Goal: Task Accomplishment & Management: Complete application form

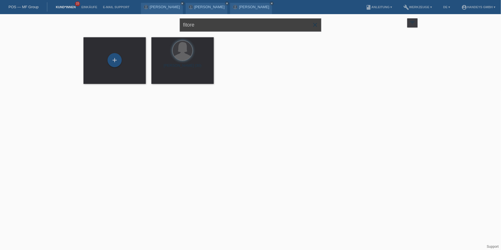
drag, startPoint x: 214, startPoint y: 28, endPoint x: 158, endPoint y: 21, distance: 56.3
click at [158, 21] on div "fitore close filter_list view_module Alle Kund*innen anzeigen star Markierte Ku…" at bounding box center [251, 24] width 340 height 20
type input "bajrami"
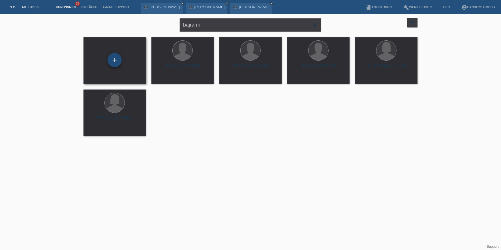
click at [114, 60] on div "+" at bounding box center [115, 60] width 14 height 14
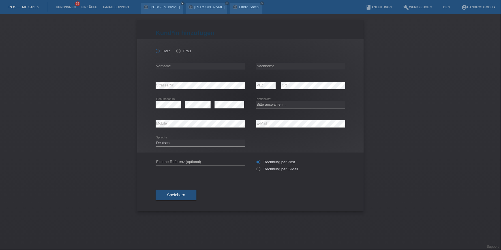
click at [155, 48] on icon at bounding box center [155, 48] width 0 height 0
click at [158, 49] on input "Herr" at bounding box center [158, 51] width 4 height 4
radio input "true"
click at [172, 69] on input "text" at bounding box center [200, 66] width 89 height 7
type input "[PERSON_NAME]"
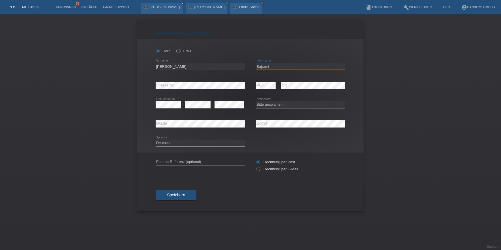
type input "Bajrami"
select select "CH"
click at [272, 103] on select "Bitte auswählen... Schweiz Deutschland Liechtenstein Österreich ------------ Af…" at bounding box center [300, 104] width 89 height 7
click at [255, 99] on div "error Geburtsdatum error error Bitte auswählen..." at bounding box center [251, 104] width 190 height 19
click at [209, 160] on input "text" at bounding box center [200, 162] width 89 height 7
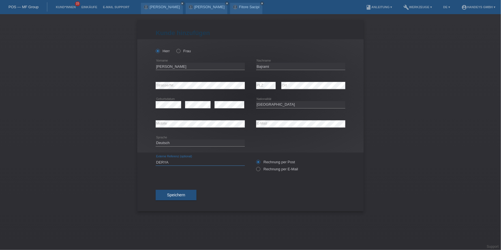
type input "DERYA"
click at [177, 194] on span "Speichern" at bounding box center [176, 195] width 18 height 5
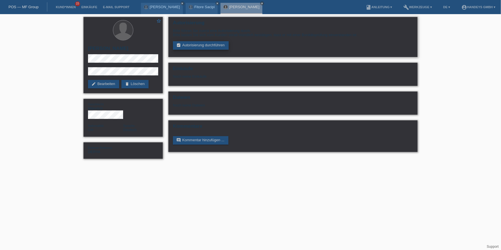
click at [186, 42] on link "assignment_turned_in Autorisierung durchführen" at bounding box center [201, 45] width 56 height 8
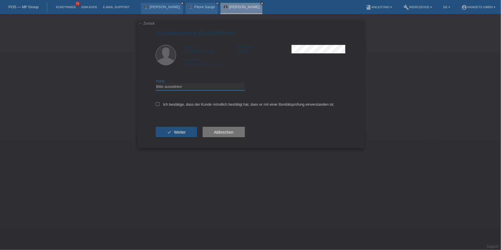
click at [198, 84] on select "Bitte auswählen CHF 1.00 - CHF 499.00 CHF 500.00 - CHF 1'999.00 CHF 2'000.00 - …" at bounding box center [200, 86] width 89 height 7
select select "3"
click at [156, 83] on select "Bitte auswählen CHF 1.00 - CHF 499.00 CHF 500.00 - CHF 1'999.00 CHF 2'000.00 - …" at bounding box center [200, 86] width 89 height 7
click at [190, 103] on label "Ich bestätige, dass der Kunde mündlich bestätigt hat, dass er mit einer Bonität…" at bounding box center [245, 104] width 179 height 4
click at [159, 103] on input "Ich bestätige, dass der Kunde mündlich bestätigt hat, dass er mit einer Bonität…" at bounding box center [158, 104] width 4 height 4
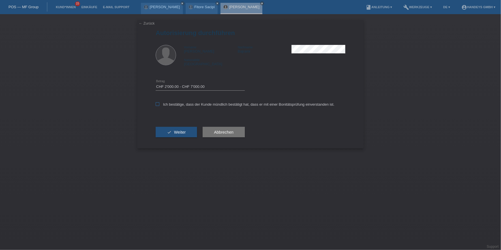
checkbox input "true"
click at [170, 128] on button "check Weiter" at bounding box center [176, 132] width 41 height 11
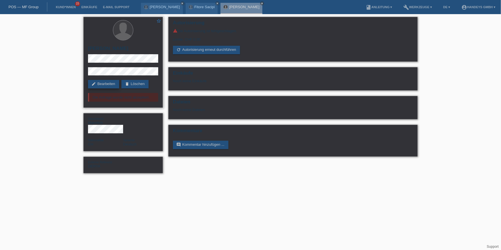
click at [115, 86] on link "edit Bearbeiten" at bounding box center [103, 84] width 31 height 8
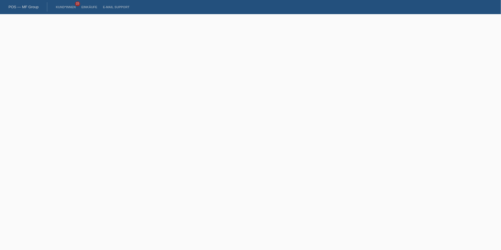
select select "CH"
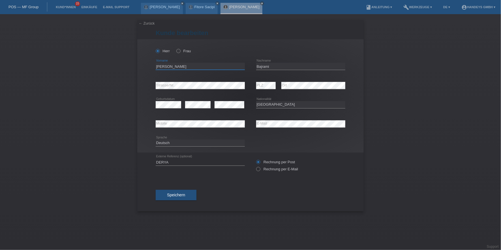
click at [161, 68] on input "[PERSON_NAME]" at bounding box center [200, 66] width 89 height 7
click at [269, 64] on input "Bajrami" at bounding box center [300, 66] width 89 height 7
click at [240, 120] on div "error Mobile error E-Mail" at bounding box center [251, 124] width 190 height 19
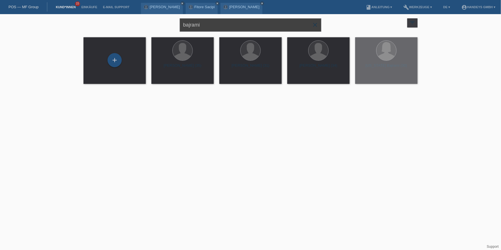
drag, startPoint x: 204, startPoint y: 25, endPoint x: 165, endPoint y: 23, distance: 39.4
click at [165, 23] on div "bajrami close filter_list view_module Alle Kund*innen anzeigen star Markierte K…" at bounding box center [251, 24] width 340 height 20
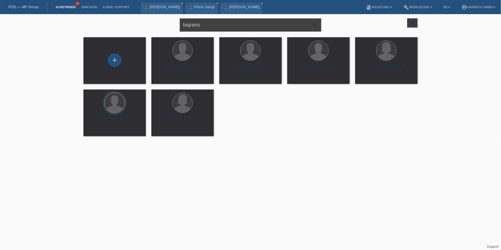
click at [202, 23] on input "bajrami" at bounding box center [251, 24] width 142 height 13
drag, startPoint x: 210, startPoint y: 22, endPoint x: 154, endPoint y: 23, distance: 56.1
click at [154, 23] on div "bajrami close filter_list view_module Alle Kund*innen anzeigen star Markierte K…" at bounding box center [251, 24] width 340 height 20
type input "NADJA"
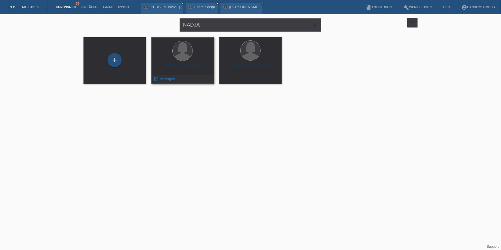
click at [171, 75] on div "launch Anzeigen" at bounding box center [164, 79] width 25 height 8
click at [170, 77] on span "Anzeigen" at bounding box center [167, 79] width 15 height 4
